Goal: Information Seeking & Learning: Learn about a topic

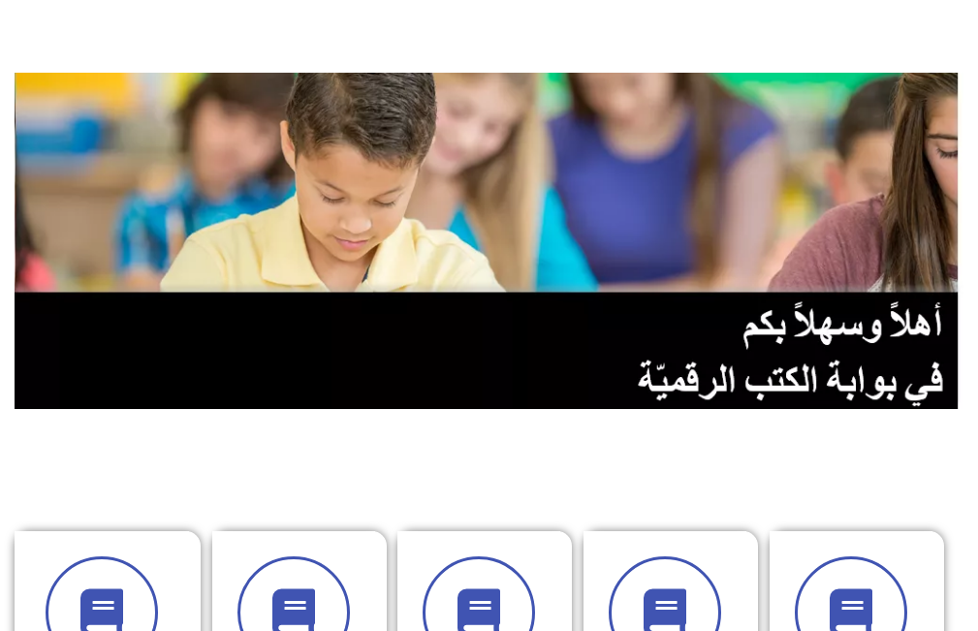
scroll to position [194, 0]
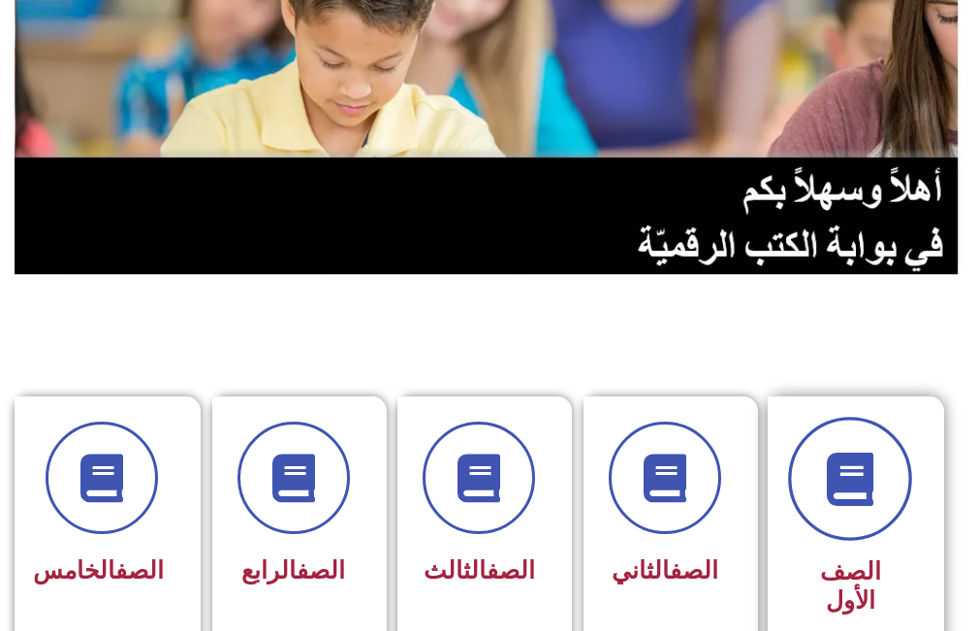
click at [858, 485] on icon at bounding box center [850, 479] width 53 height 53
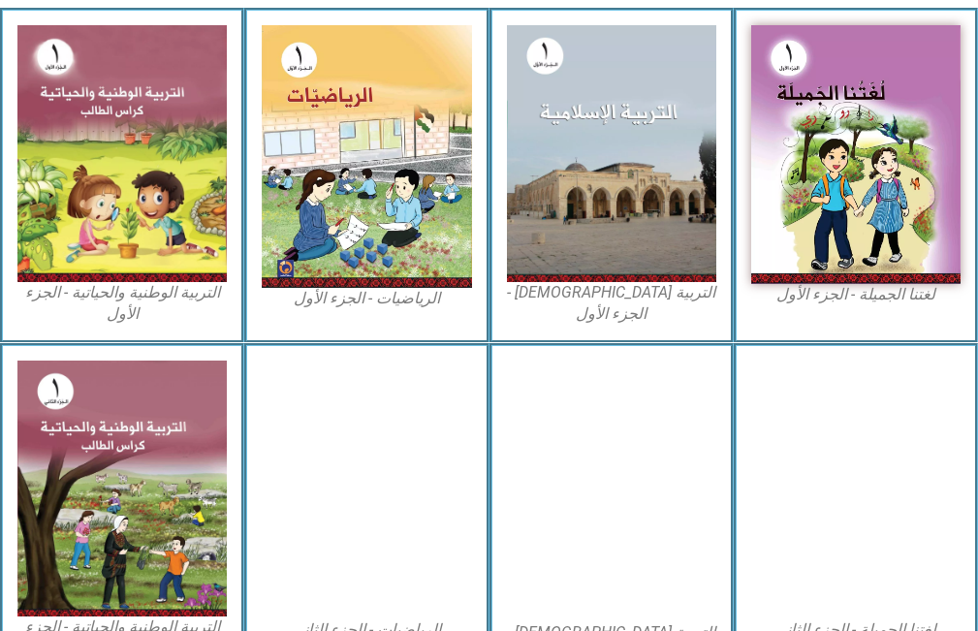
scroll to position [679, 0]
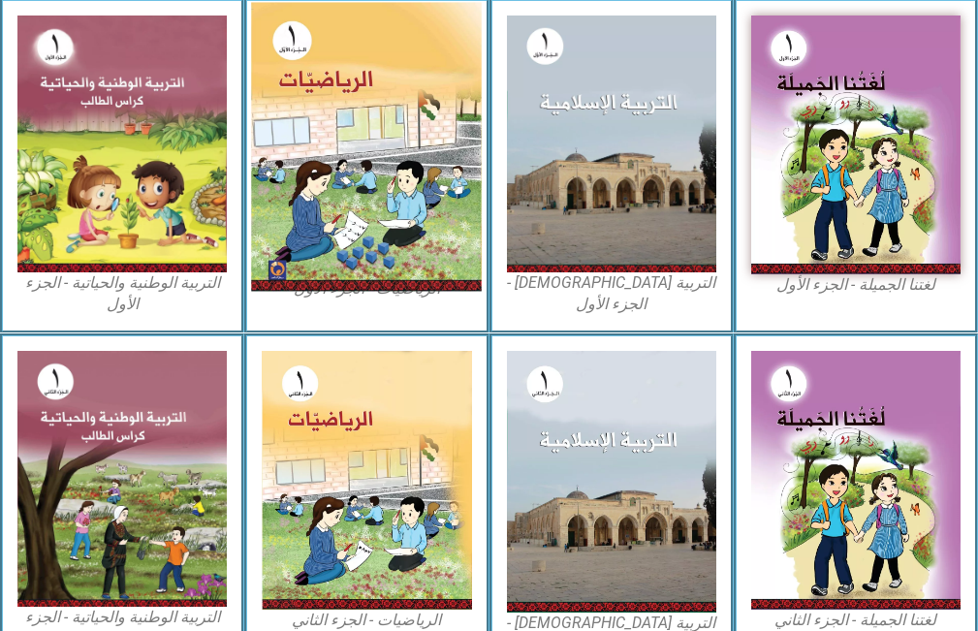
click at [366, 137] on img at bounding box center [366, 147] width 231 height 289
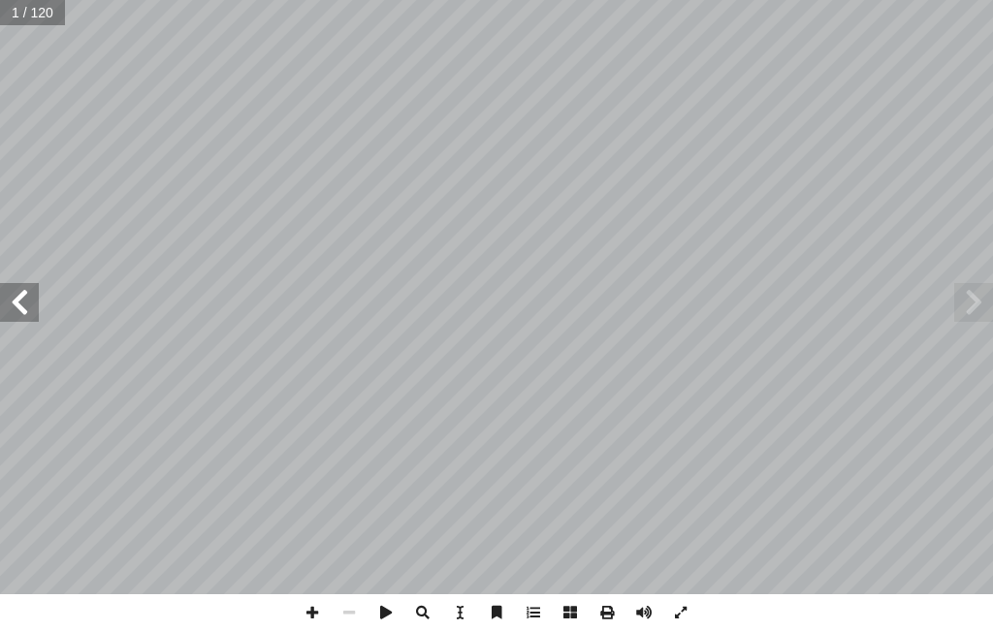
click at [12, 300] on span at bounding box center [19, 302] width 39 height 39
click at [28, 313] on span at bounding box center [19, 302] width 39 height 39
click at [28, 311] on span at bounding box center [19, 302] width 39 height 39
click at [3, 304] on span at bounding box center [19, 302] width 39 height 39
